Goal: Information Seeking & Learning: Learn about a topic

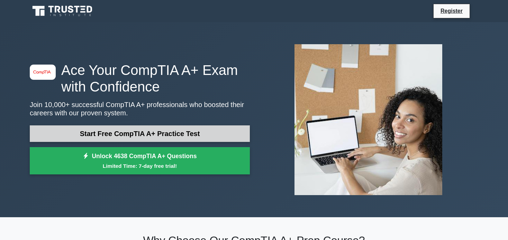
click at [143, 134] on link "Start Free CompTIA A+ Practice Test" at bounding box center [140, 134] width 220 height 17
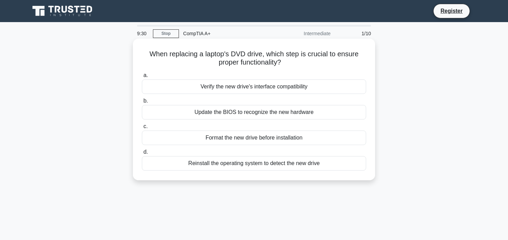
click at [250, 89] on div "Verify the new drive's interface compatibility" at bounding box center [254, 87] width 224 height 15
click at [142, 78] on input "a. Verify the new drive's interface compatibility" at bounding box center [142, 75] width 0 height 4
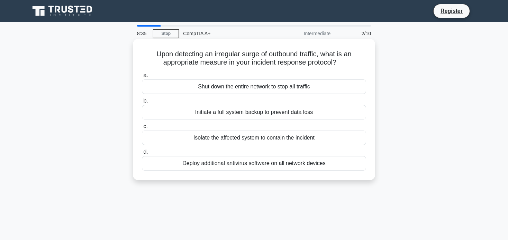
click at [244, 138] on div "Isolate the affected system to contain the incident" at bounding box center [254, 138] width 224 height 15
click at [142, 129] on input "c. Isolate the affected system to contain the incident" at bounding box center [142, 127] width 0 height 4
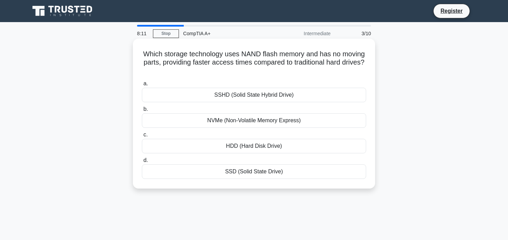
click at [201, 95] on div "SSHD (Solid State Hybrid Drive)" at bounding box center [254, 95] width 224 height 15
click at [142, 86] on input "a. SSHD (Solid State Hybrid Drive)" at bounding box center [142, 84] width 0 height 4
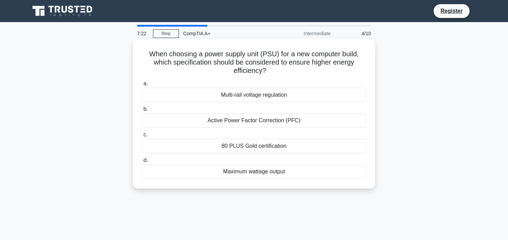
click at [166, 95] on div "Multi-rail voltage regulation" at bounding box center [254, 95] width 224 height 15
click at [142, 86] on input "a. Multi-rail voltage regulation" at bounding box center [142, 84] width 0 height 4
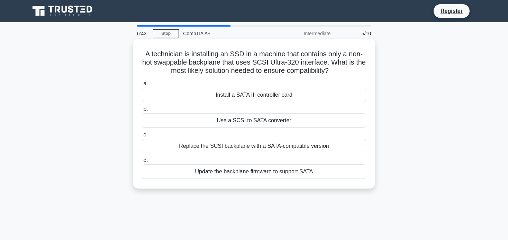
click at [216, 116] on div "Use a SCSI to SATA converter" at bounding box center [254, 120] width 224 height 15
click at [142, 112] on input "b. Use a SCSI to SATA converter" at bounding box center [142, 109] width 0 height 4
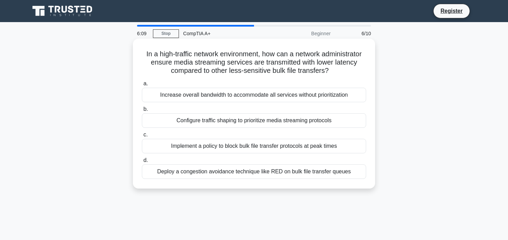
click at [203, 122] on div "Configure traffic shaping to prioritize media streaming protocols" at bounding box center [254, 120] width 224 height 15
click at [142, 112] on input "b. Configure traffic shaping to prioritize media streaming protocols" at bounding box center [142, 109] width 0 height 4
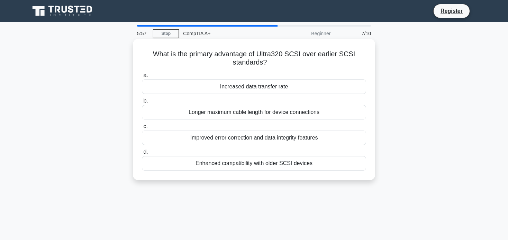
click at [246, 85] on div "Increased data transfer rate" at bounding box center [254, 87] width 224 height 15
click at [142, 78] on input "a. Increased data transfer rate" at bounding box center [142, 75] width 0 height 4
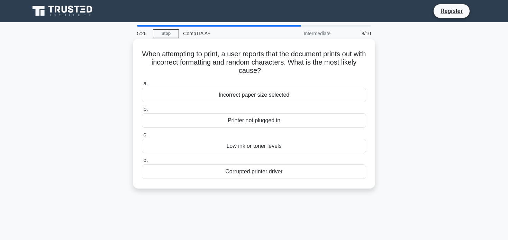
click at [268, 174] on div "Corrupted printer driver" at bounding box center [254, 172] width 224 height 15
click at [142, 163] on input "d. Corrupted printer driver" at bounding box center [142, 160] width 0 height 4
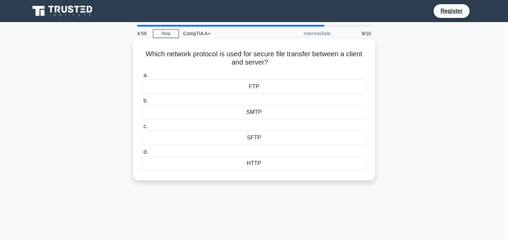
click at [253, 136] on div "SFTP" at bounding box center [254, 138] width 224 height 15
click at [142, 129] on input "c. SFTP" at bounding box center [142, 127] width 0 height 4
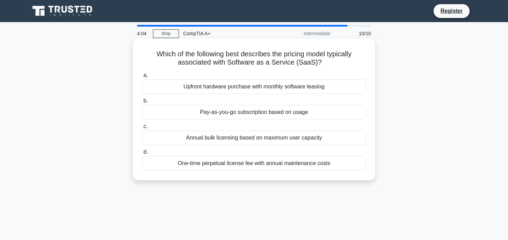
click at [254, 171] on div "One-time perpetual license fee with annual maintenance costs" at bounding box center [254, 163] width 224 height 15
click at [142, 155] on input "d. One-time perpetual license fee with annual maintenance costs" at bounding box center [142, 152] width 0 height 4
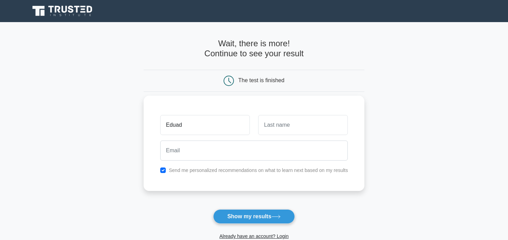
type input "Eduad"
type input "Covaci"
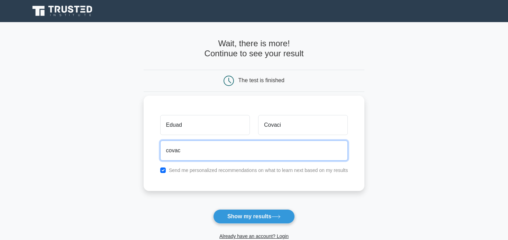
type input "covacizeduard@gmail.com"
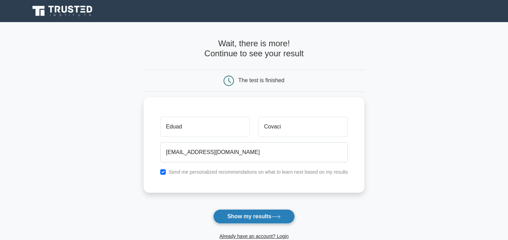
click at [251, 211] on button "Show my results" at bounding box center [254, 217] width 82 height 15
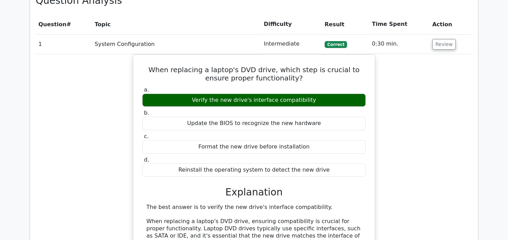
scroll to position [377, 0]
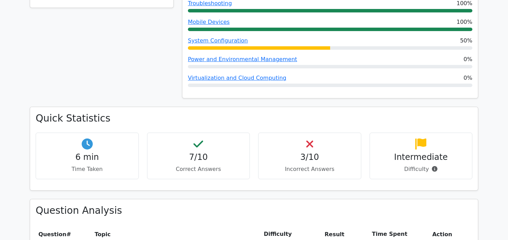
click at [154, 43] on div "70% Your Score Keep practicing!" at bounding box center [102, 3] width 152 height 208
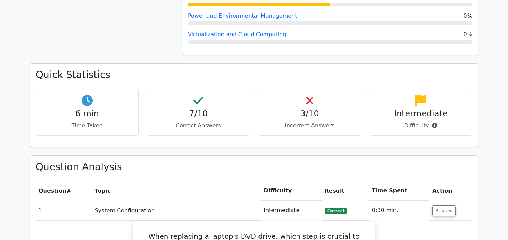
scroll to position [631, 0]
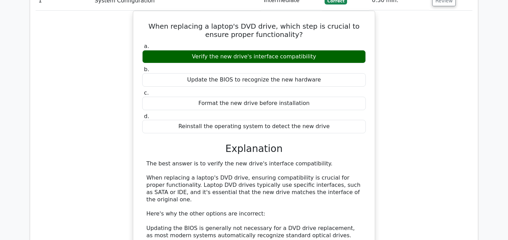
drag, startPoint x: 13, startPoint y: 103, endPoint x: 14, endPoint y: 49, distance: 54.7
click at [14, 49] on main "image/svg+xml Go Premium CompTIA A+ Preparation Package (2025) 4638 Superior-gr…" at bounding box center [254, 96] width 508 height 1410
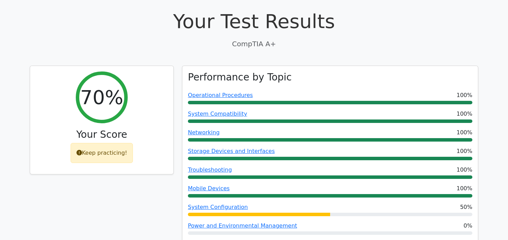
scroll to position [0, 0]
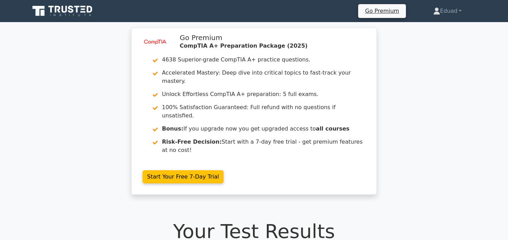
click at [56, 101] on div "image/svg+xml Go Premium CompTIA A+ Preparation Package (2025) 4638 Superior-gr…" at bounding box center [254, 116] width 508 height 176
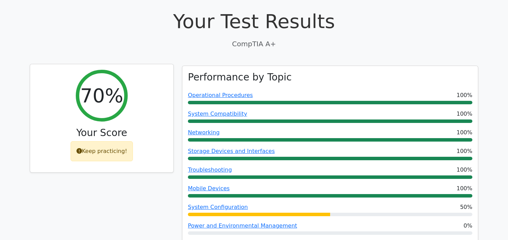
click at [80, 148] on icon at bounding box center [79, 151] width 6 height 6
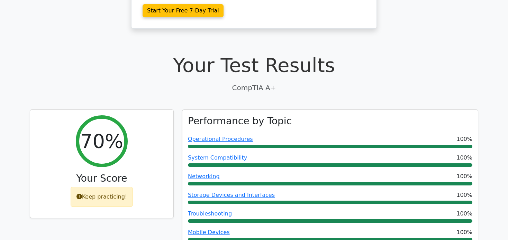
scroll to position [0, 0]
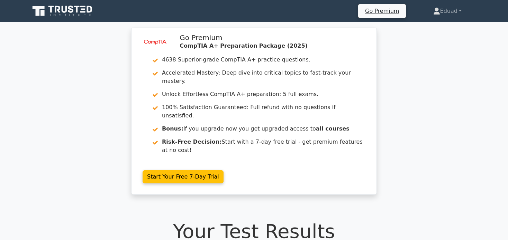
click at [98, 92] on div "image/svg+xml Go Premium CompTIA A+ Preparation Package (2025) 4638 Superior-gr…" at bounding box center [254, 116] width 508 height 176
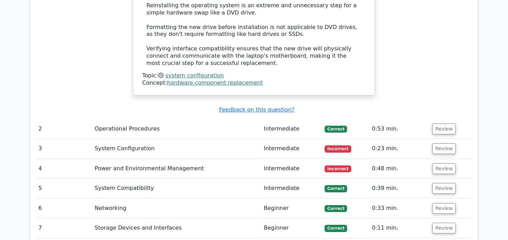
scroll to position [891, 0]
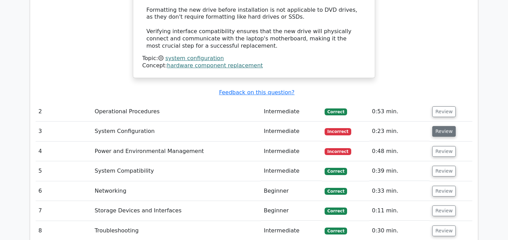
click at [442, 126] on button "Review" at bounding box center [444, 131] width 24 height 11
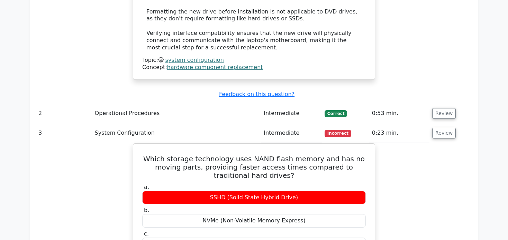
click at [25, 165] on main "image/svg+xml Go Premium CompTIA A+ Preparation Package (2025) 4638 Superior-gr…" at bounding box center [254, 45] width 508 height 1829
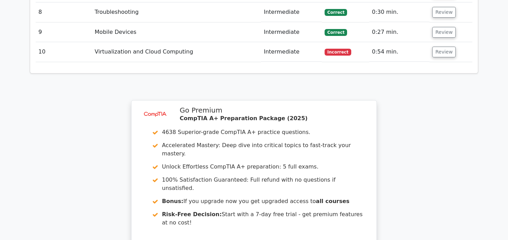
scroll to position [1319, 0]
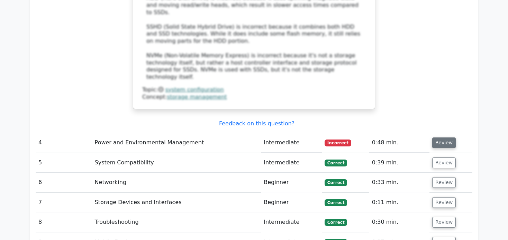
click at [441, 138] on button "Review" at bounding box center [444, 143] width 24 height 11
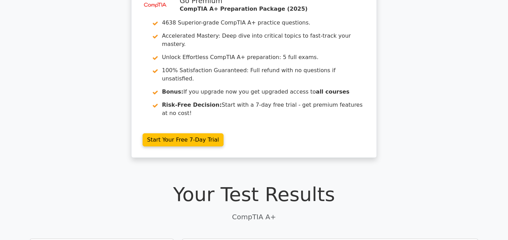
scroll to position [0, 0]
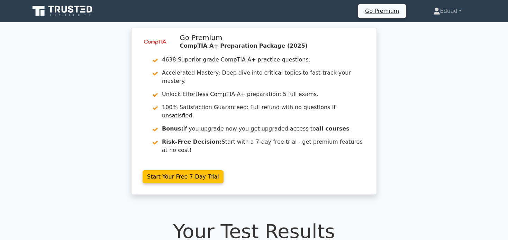
click at [69, 84] on div "image/svg+xml Go Premium CompTIA A+ Preparation Package (2025) 4638 Superior-gr…" at bounding box center [254, 116] width 508 height 176
click at [73, 13] on icon at bounding box center [63, 10] width 66 height 13
